Goal: Task Accomplishment & Management: Manage account settings

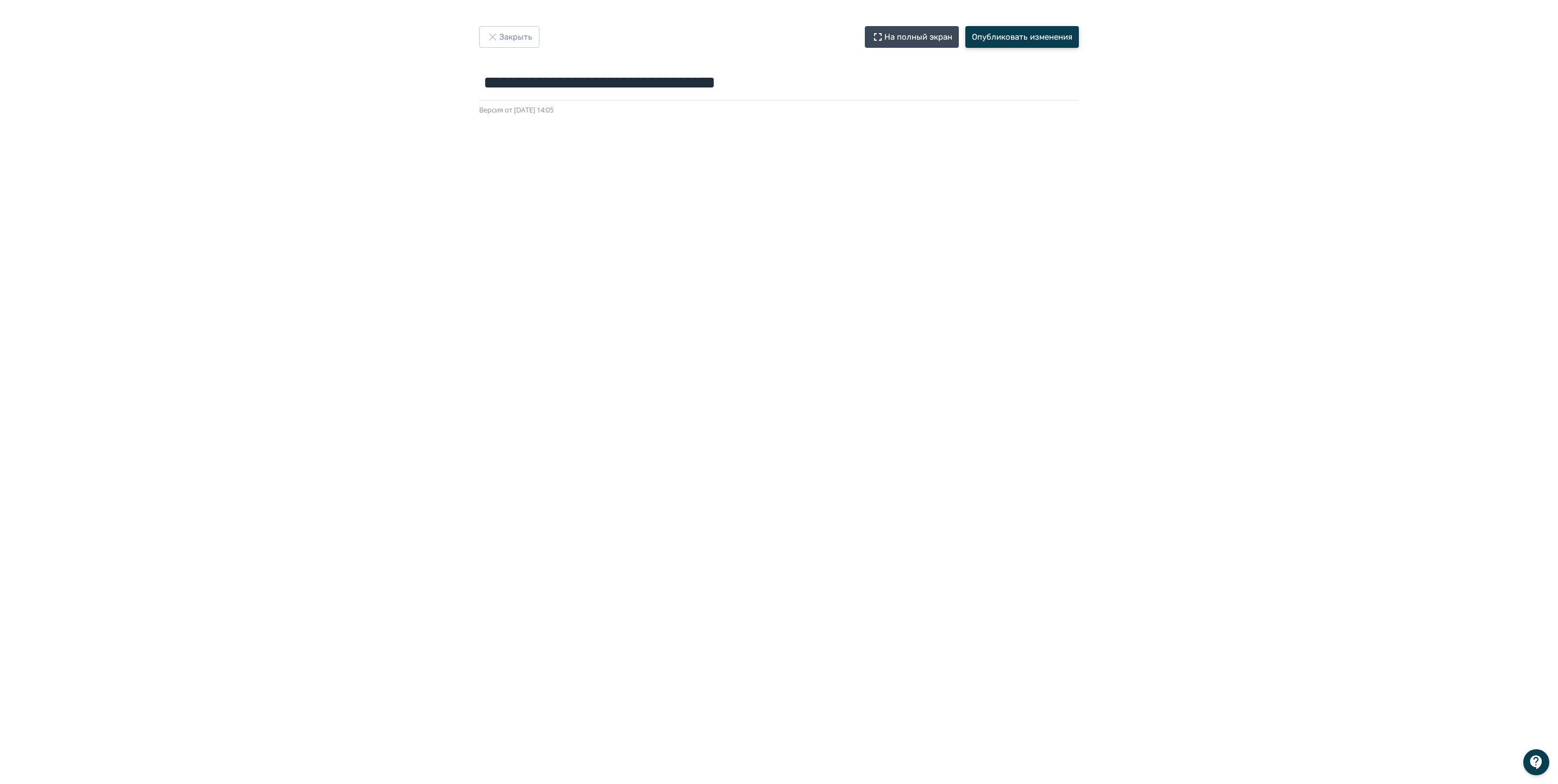
click at [1015, 36] on button "Опубликовать изменения" at bounding box center [1022, 37] width 113 height 22
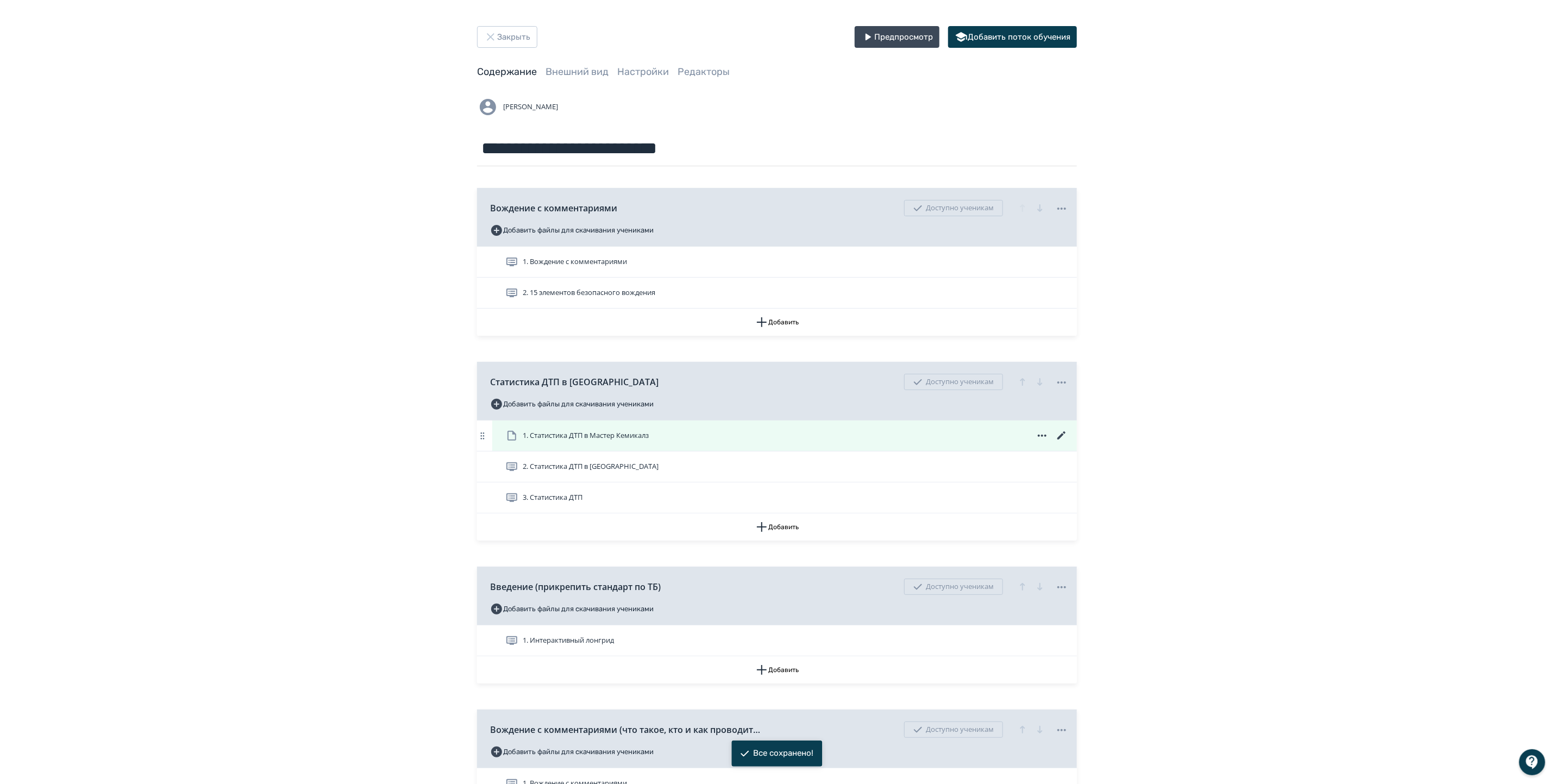
click at [1043, 436] on icon at bounding box center [1042, 435] width 9 height 2
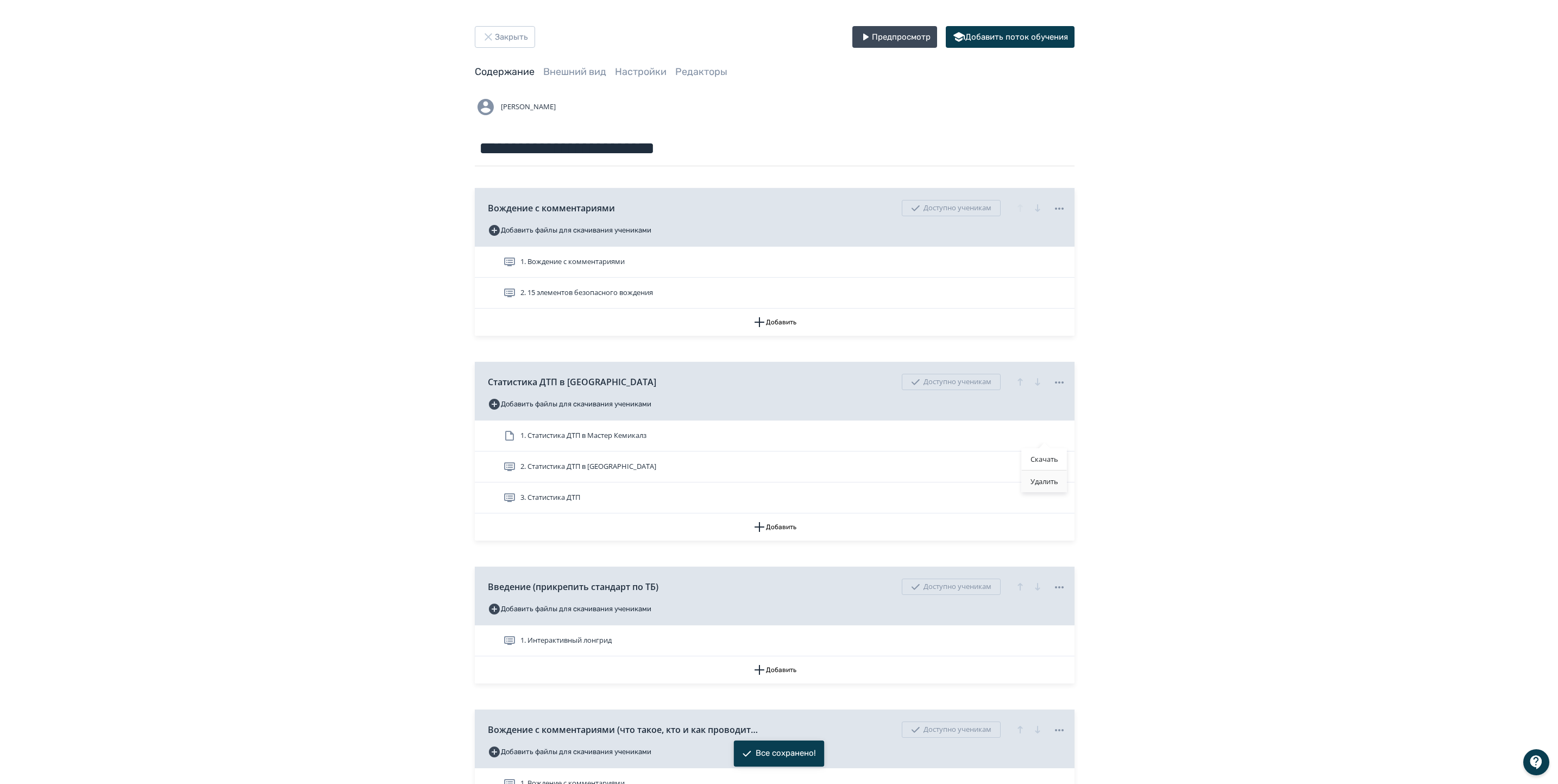
click at [1041, 478] on div "Удалить" at bounding box center [1044, 481] width 45 height 22
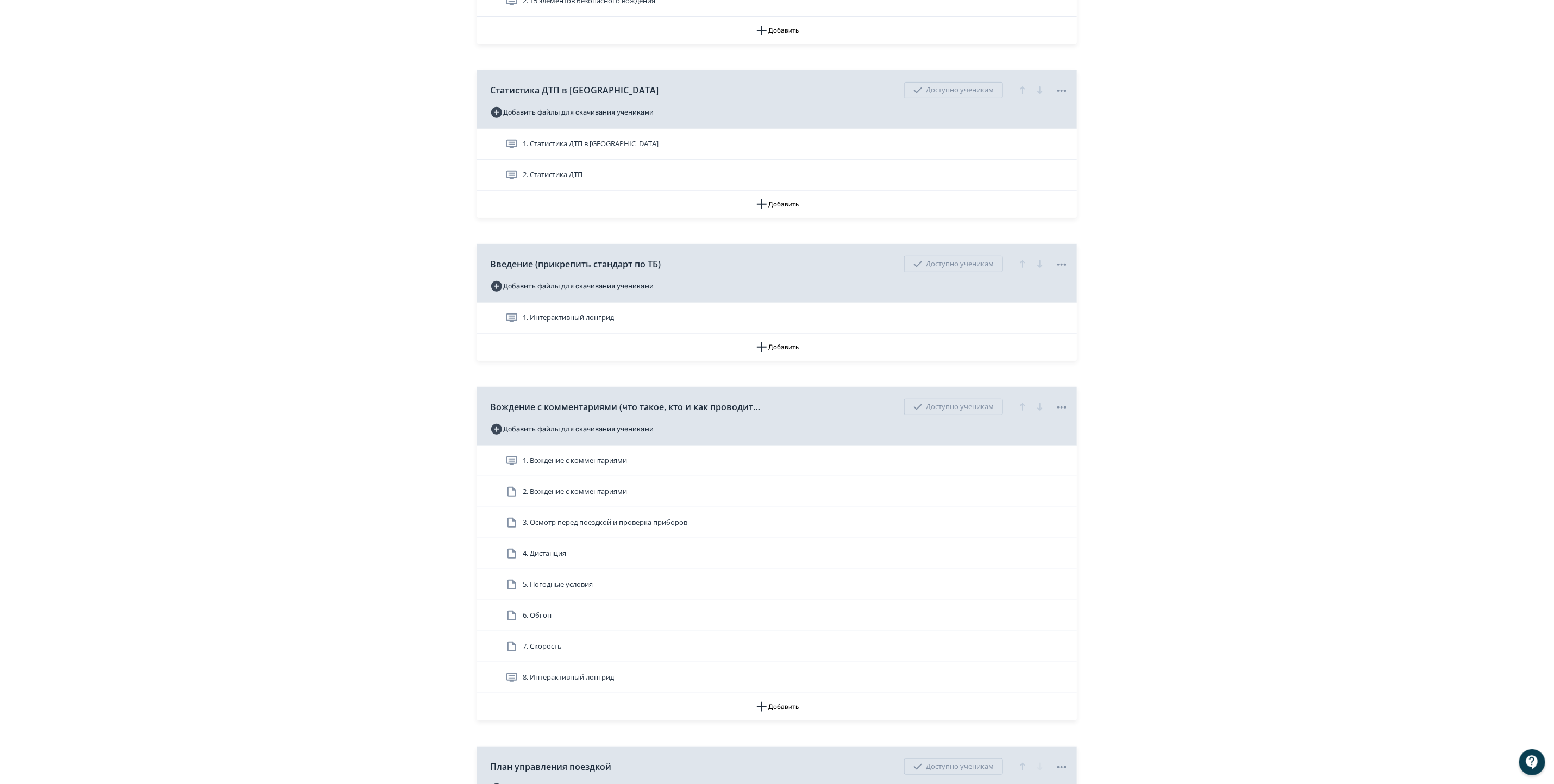
scroll to position [326, 0]
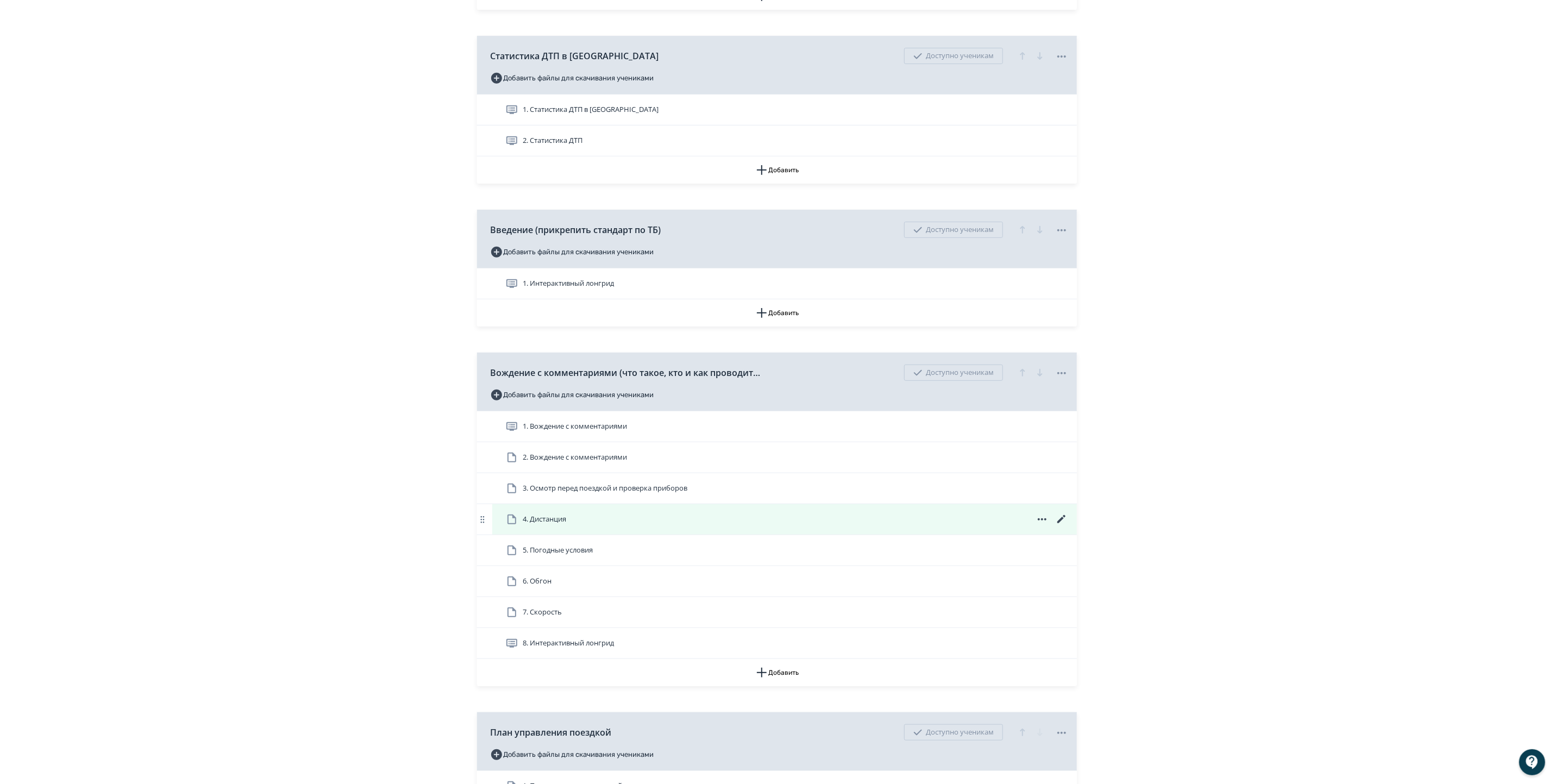
click at [1060, 520] on icon at bounding box center [1061, 519] width 13 height 13
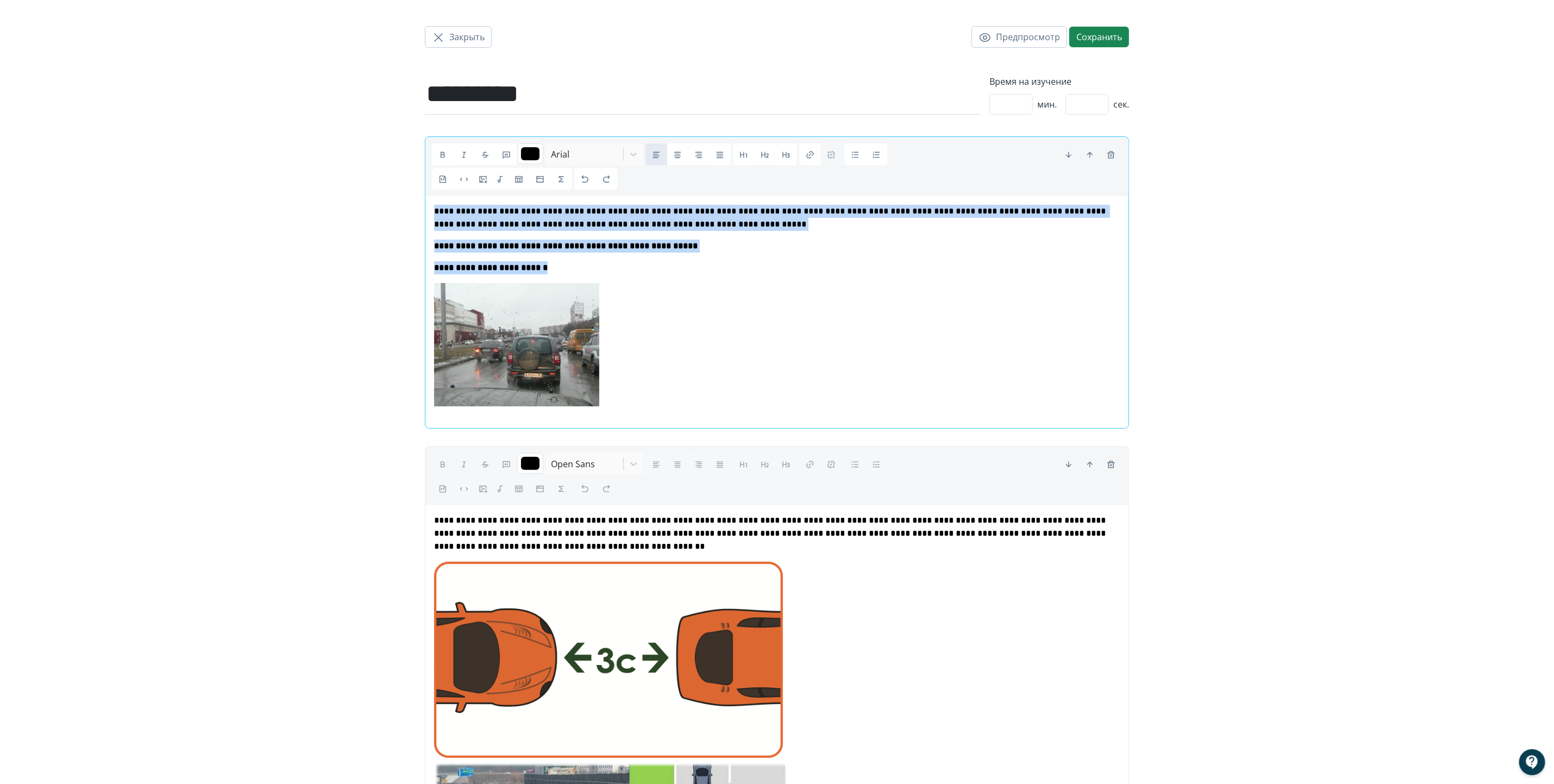
type input "*******"
drag, startPoint x: 434, startPoint y: 209, endPoint x: 700, endPoint y: 284, distance: 276.4
click at [700, 284] on div "**********" at bounding box center [777, 308] width 686 height 206
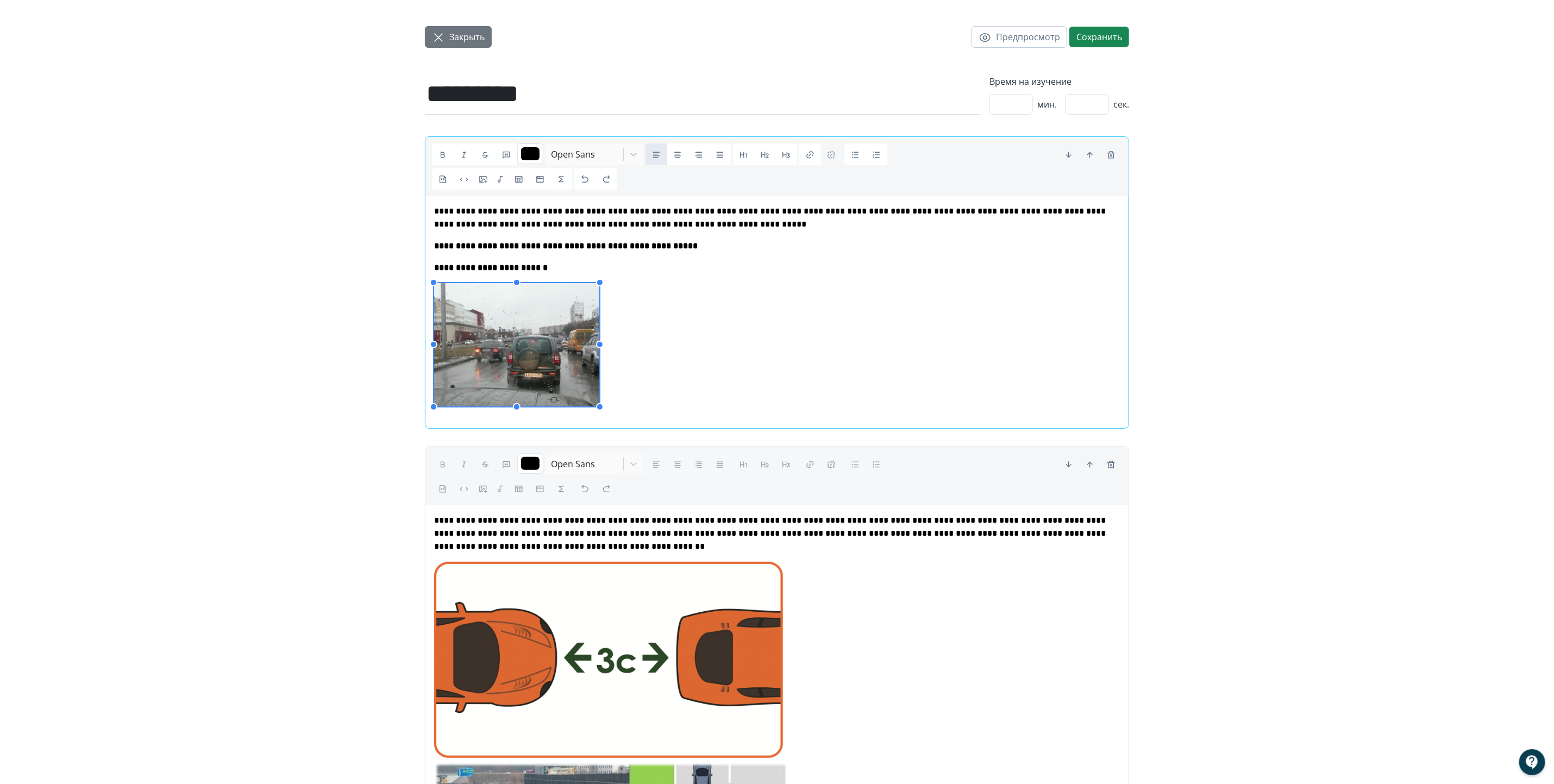
click at [464, 31] on span "Закрыть" at bounding box center [467, 37] width 35 height 13
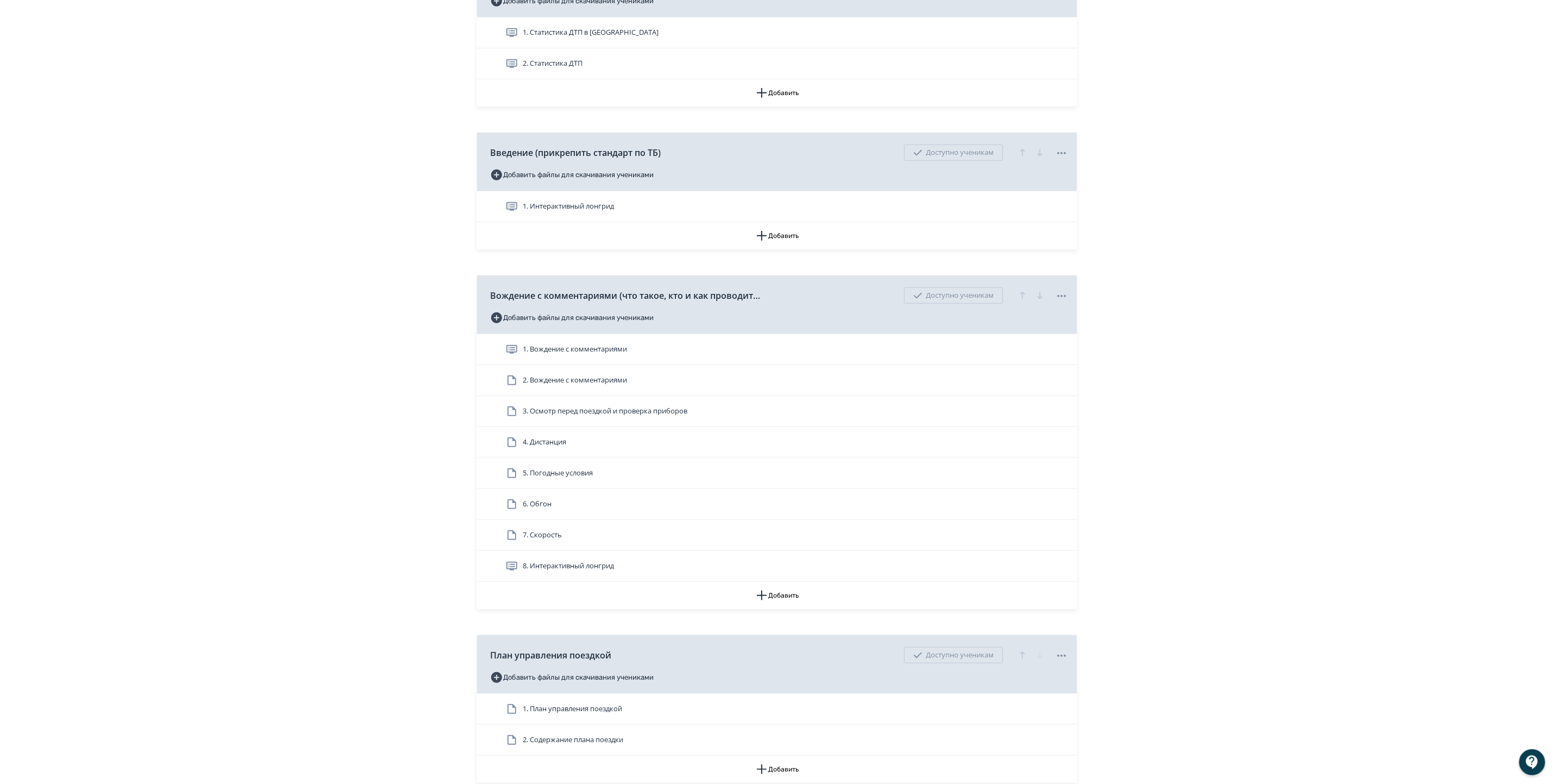
scroll to position [408, 0]
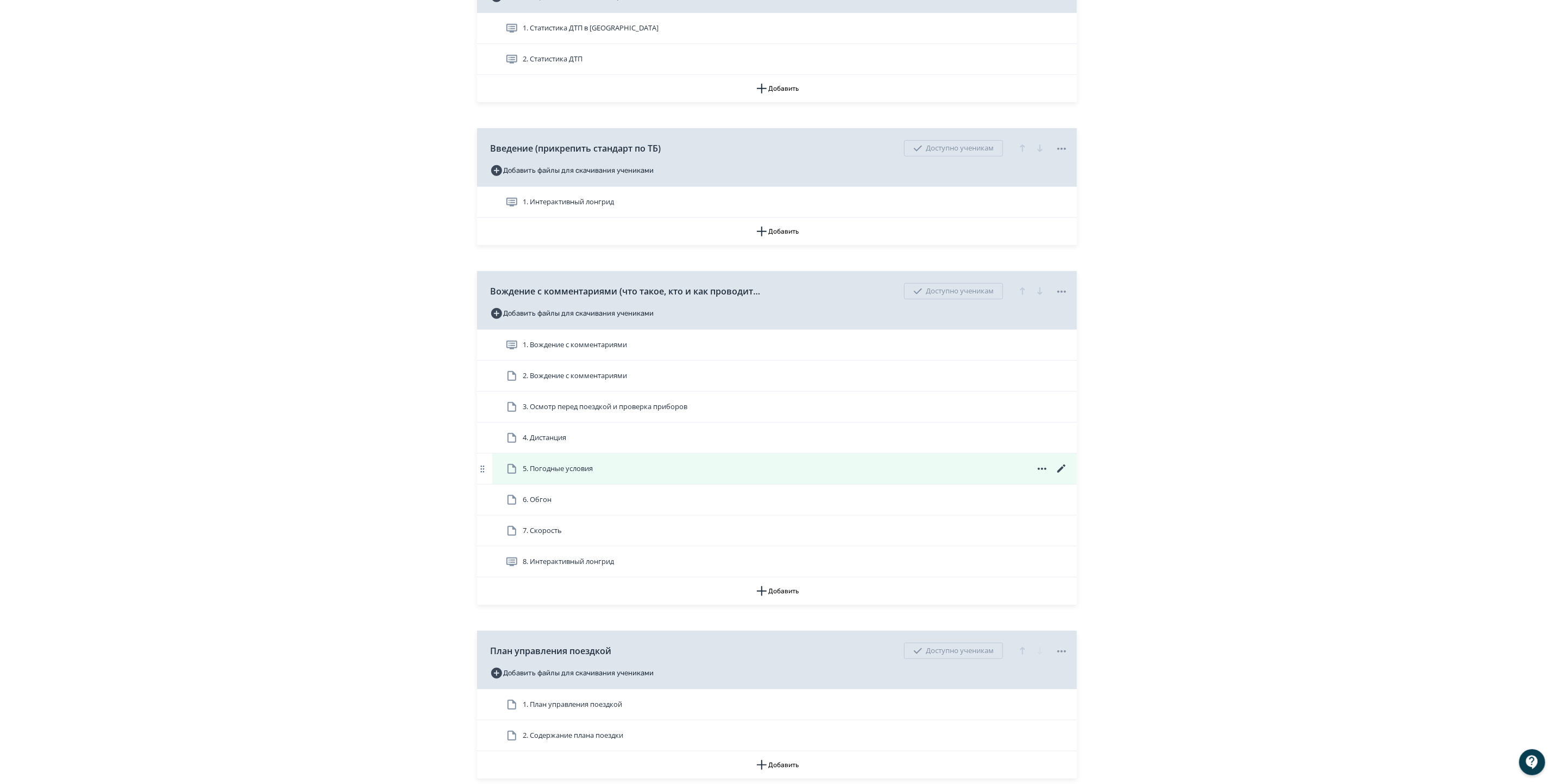
click at [1060, 467] on icon at bounding box center [1061, 468] width 13 height 13
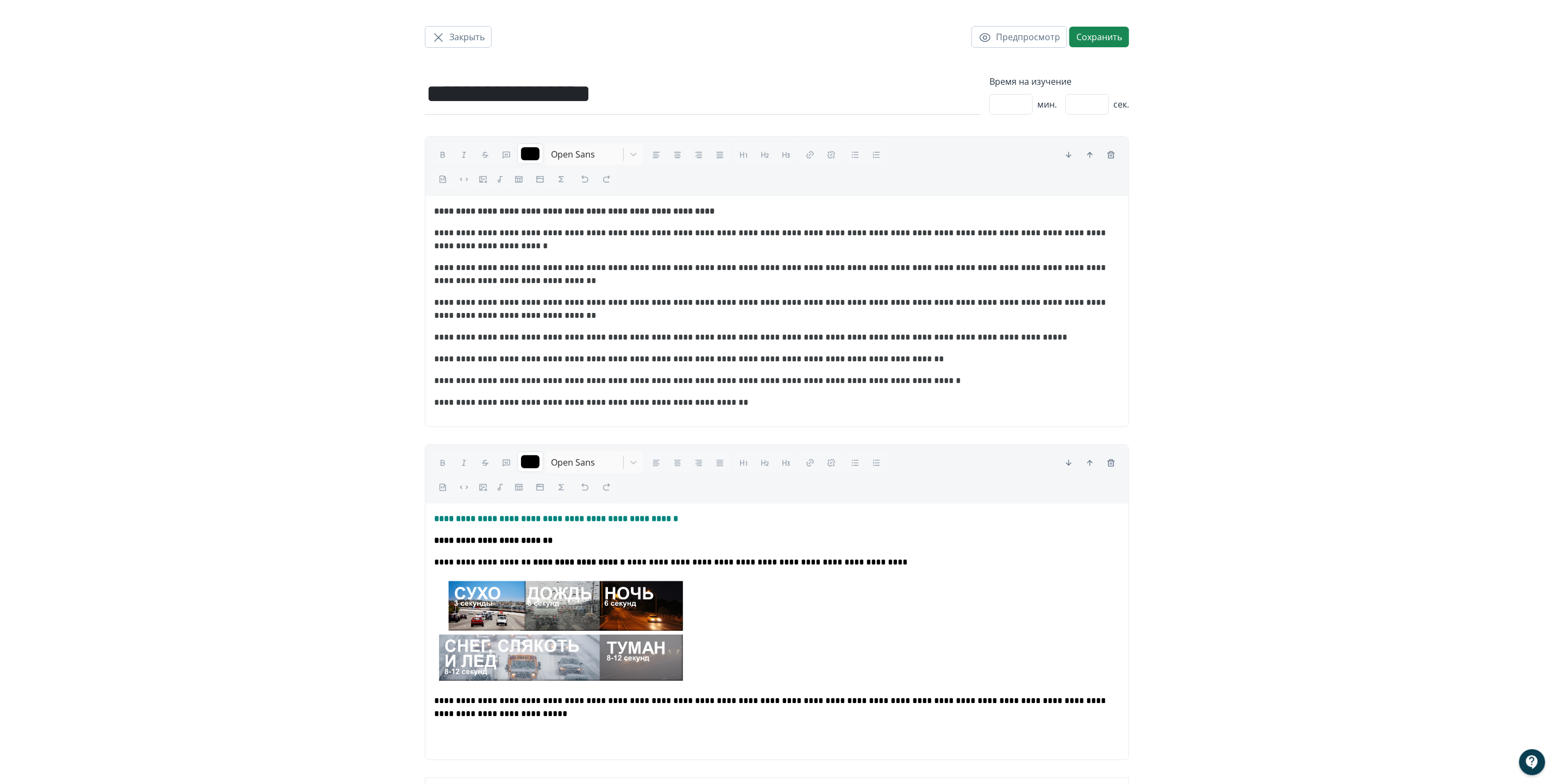
scroll to position [33, 0]
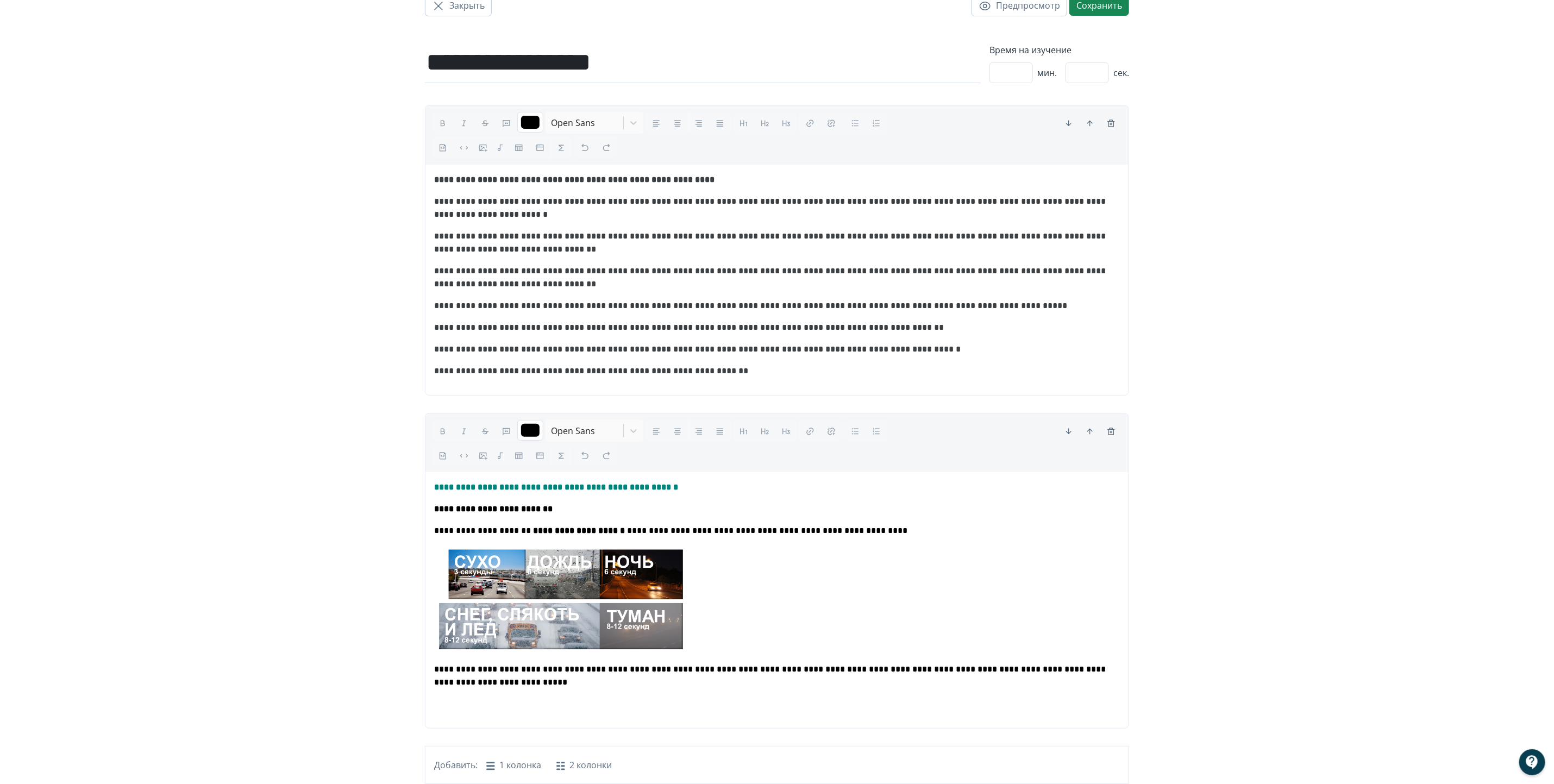
type input "*******"
click at [566, 614] on img at bounding box center [558, 598] width 249 height 104
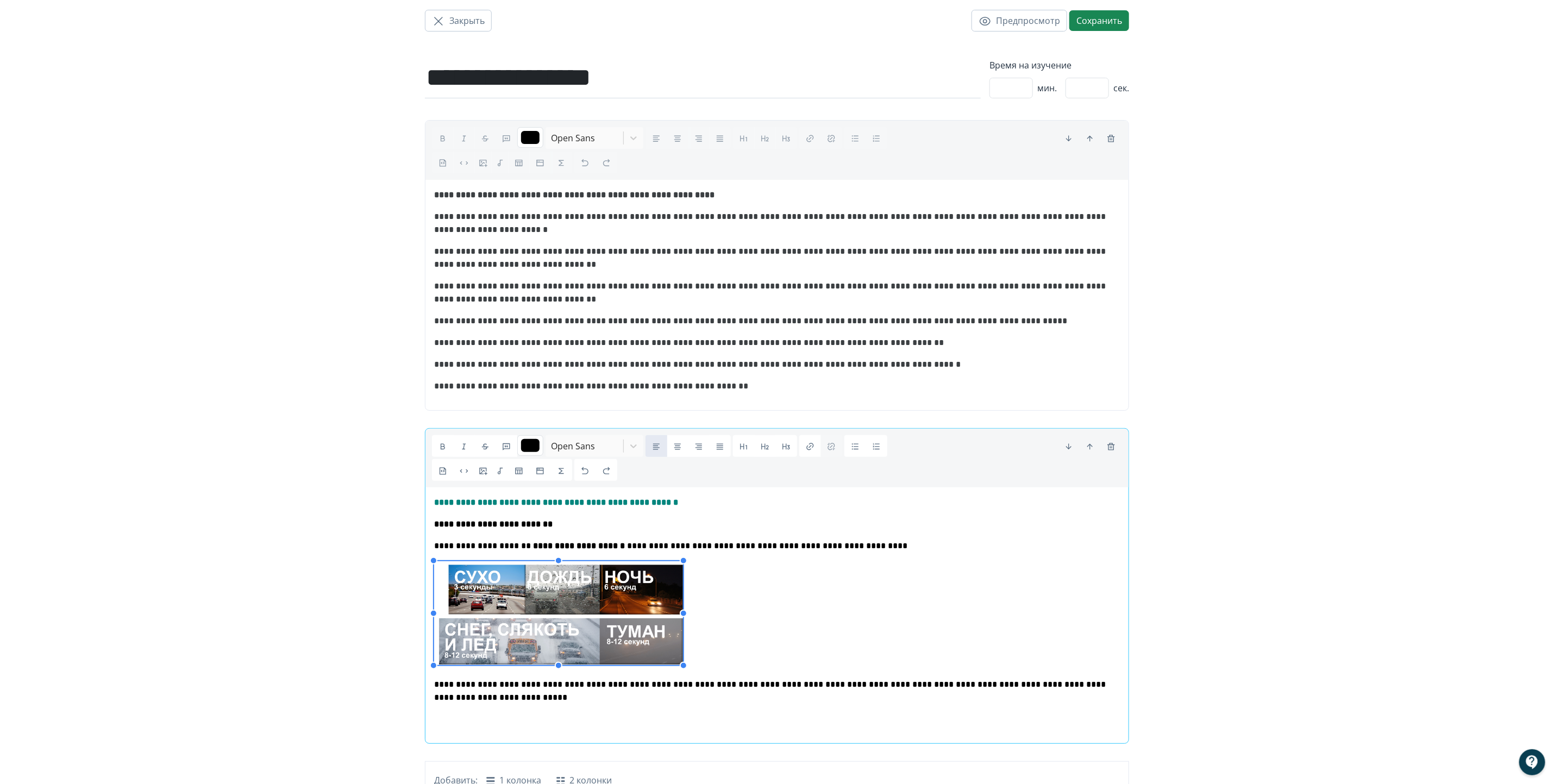
scroll to position [0, 0]
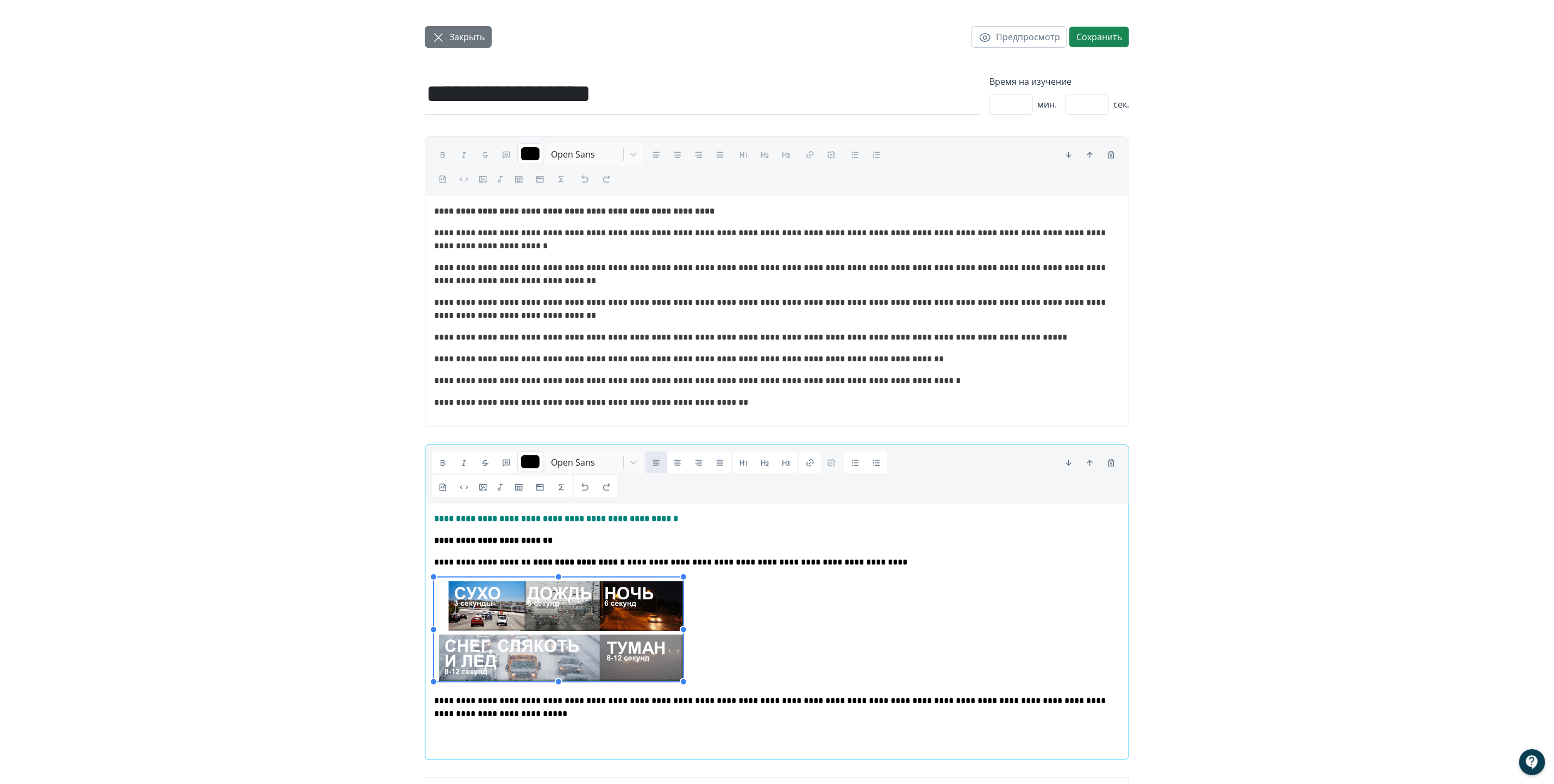
click at [458, 35] on span "Закрыть" at bounding box center [467, 37] width 35 height 13
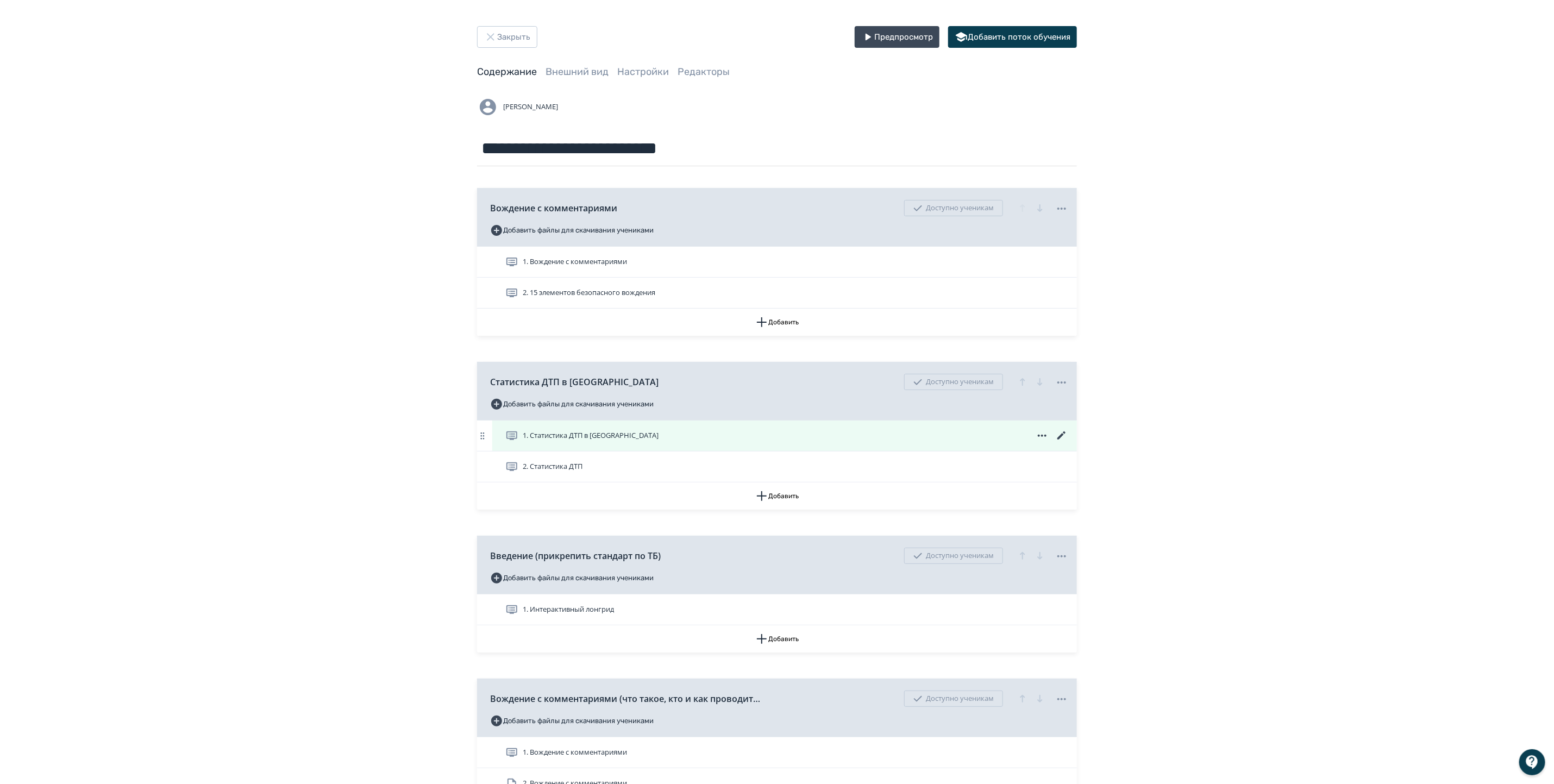
click at [1061, 434] on icon at bounding box center [1061, 435] width 13 height 13
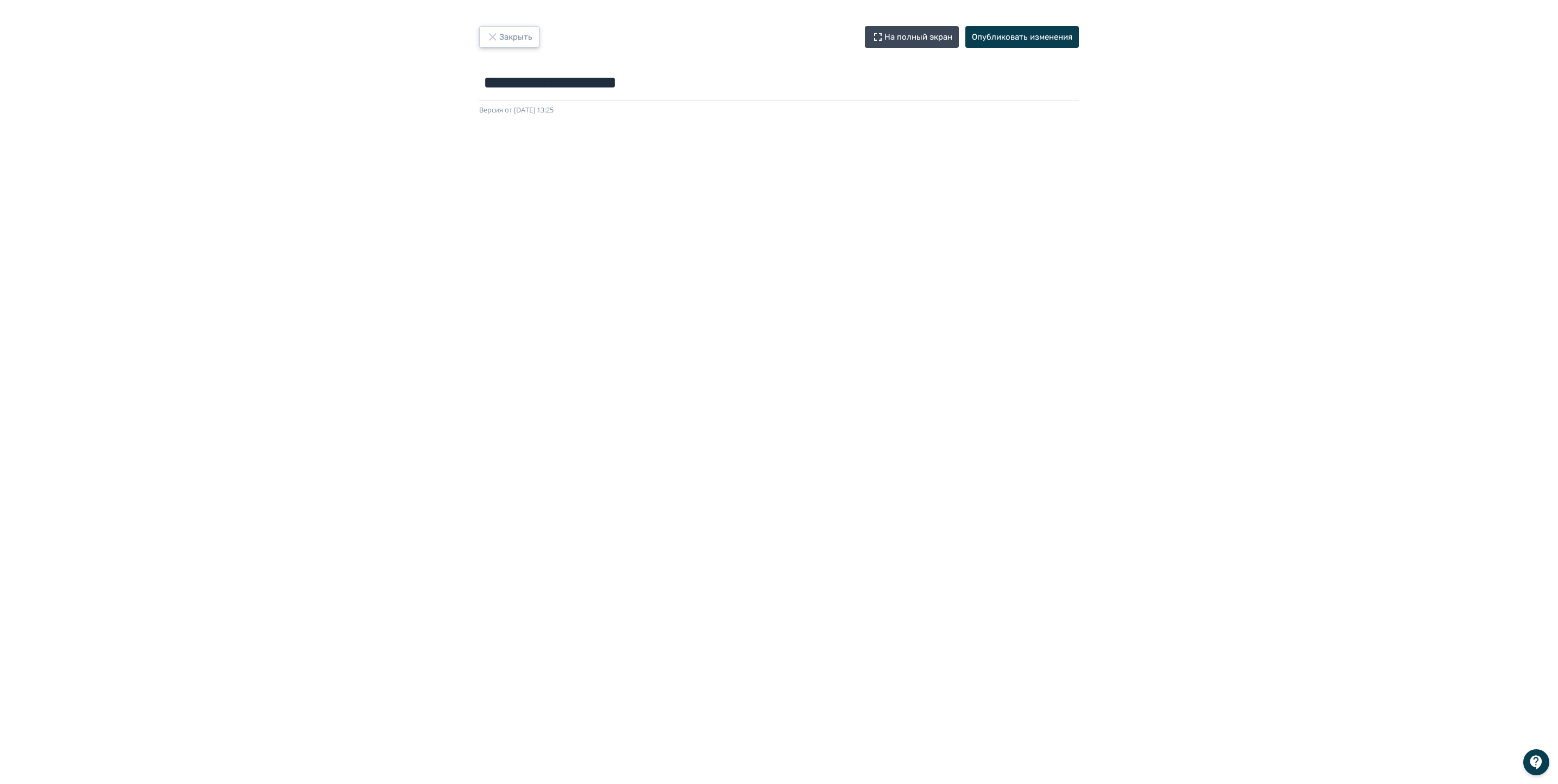
click at [508, 33] on button "Закрыть" at bounding box center [509, 37] width 60 height 22
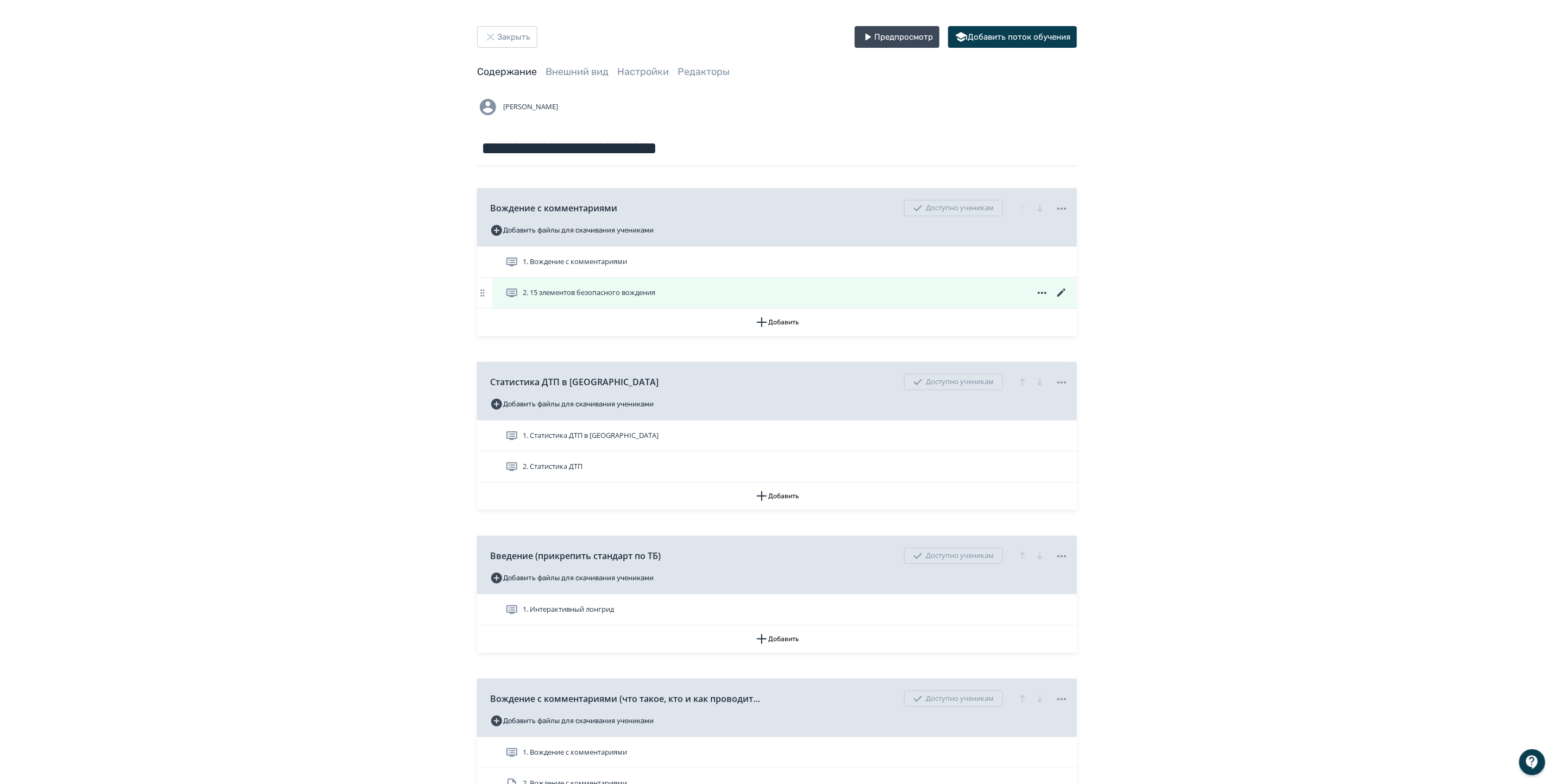
click at [1060, 294] on icon at bounding box center [1061, 292] width 8 height 8
